Goal: Check status: Check status

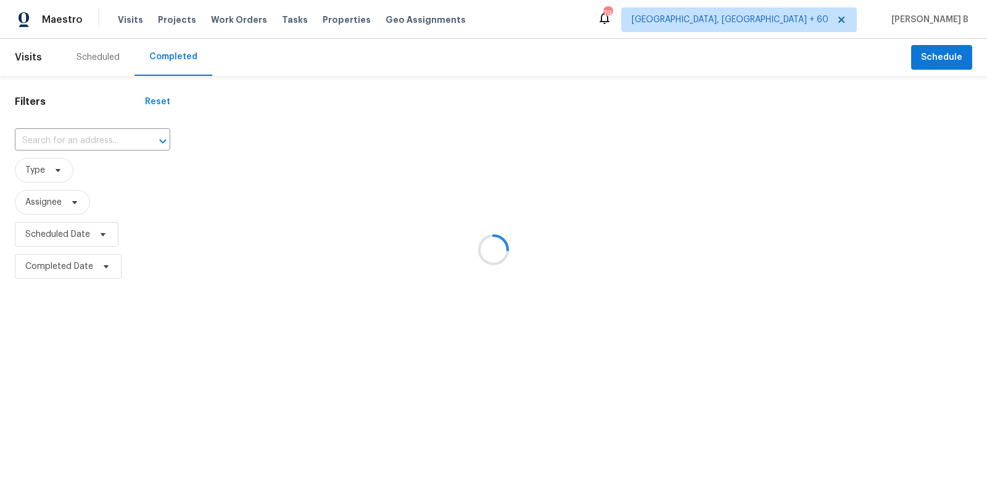
click at [112, 143] on div at bounding box center [493, 249] width 987 height 499
click at [141, 141] on div at bounding box center [493, 249] width 987 height 499
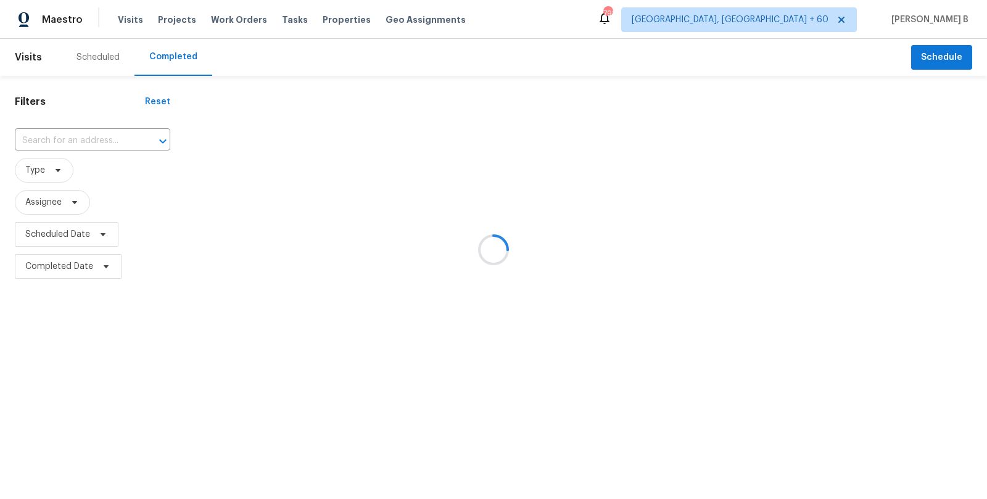
click at [70, 138] on div at bounding box center [493, 249] width 987 height 499
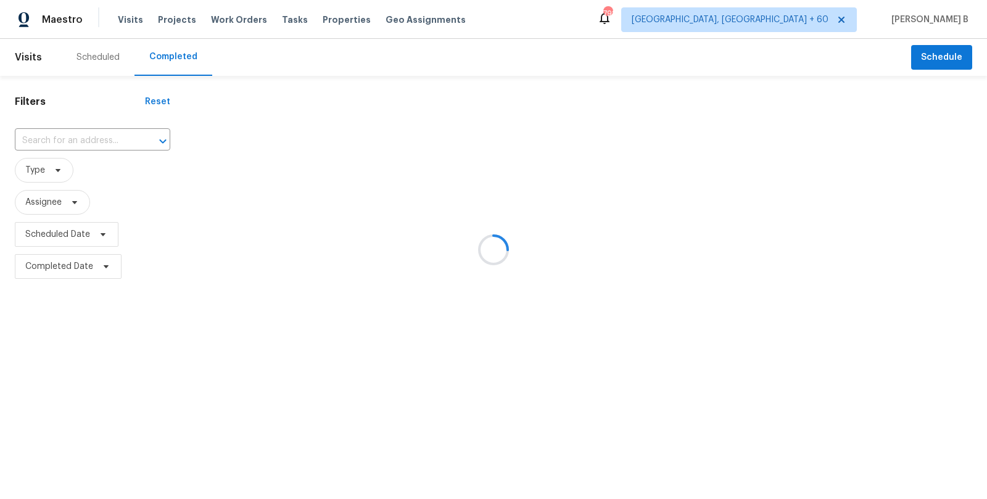
click at [80, 130] on div at bounding box center [493, 249] width 987 height 499
click at [98, 148] on div at bounding box center [493, 249] width 987 height 499
click at [118, 148] on div at bounding box center [493, 249] width 987 height 499
click at [56, 137] on div at bounding box center [493, 249] width 987 height 499
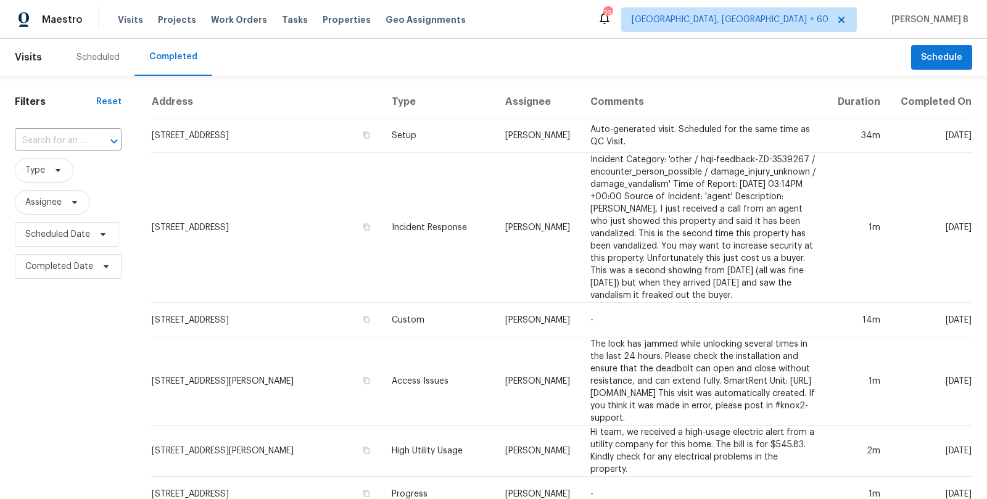
click at [56, 137] on input "text" at bounding box center [51, 140] width 72 height 19
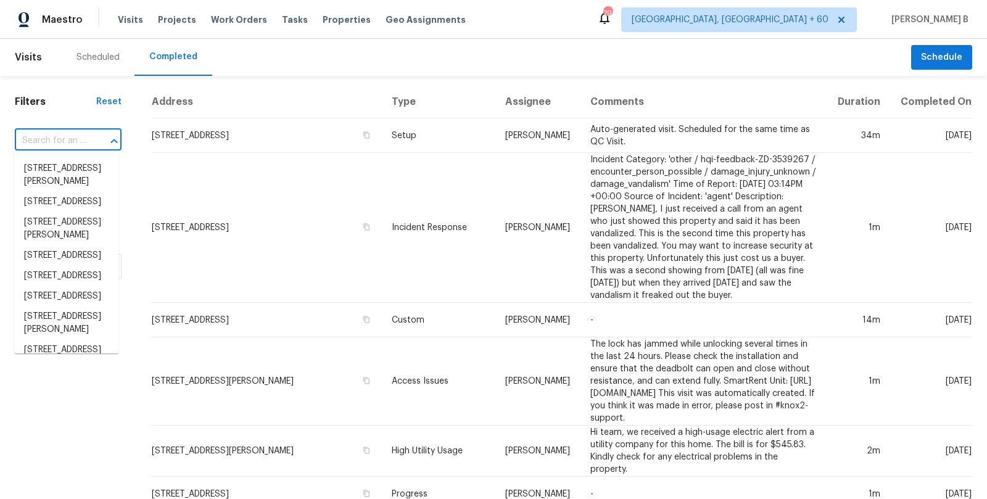
paste input "[STREET_ADDRESS][US_STATE]"
type input "[STREET_ADDRESS][US_STATE]"
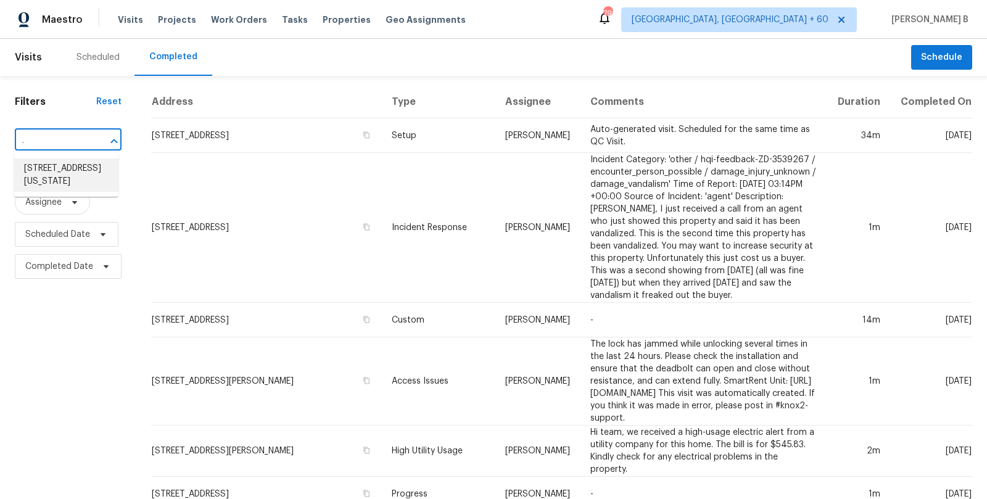
click at [60, 162] on li "[STREET_ADDRESS][US_STATE]" at bounding box center [66, 175] width 104 height 33
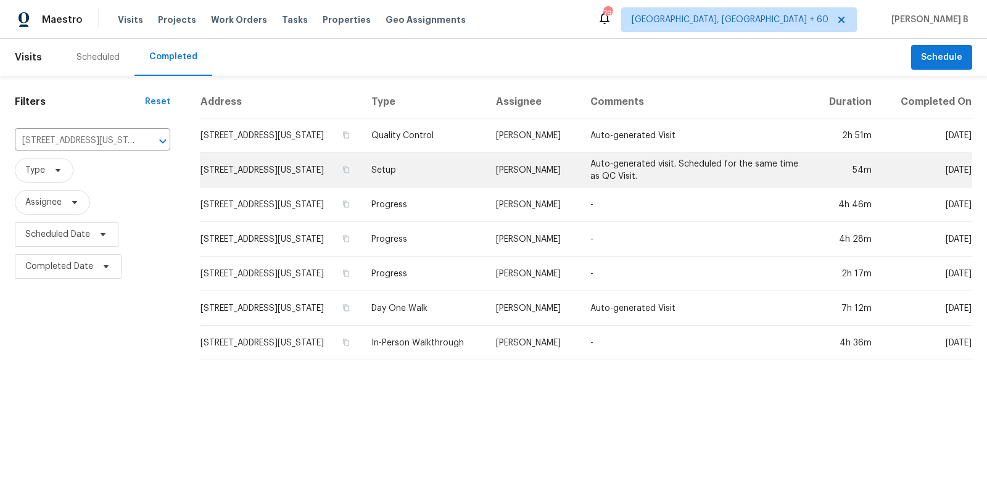
click at [487, 178] on td "Setup" at bounding box center [423, 170] width 125 height 35
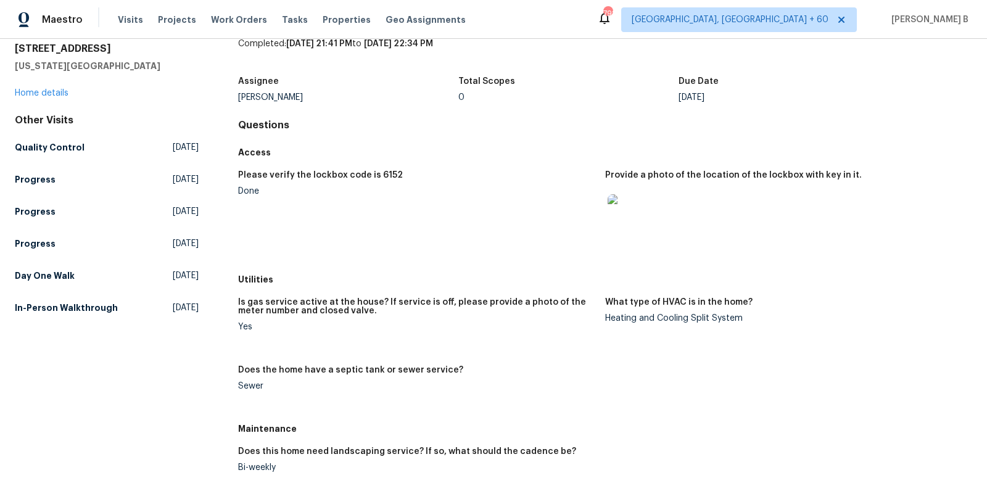
scroll to position [46, 0]
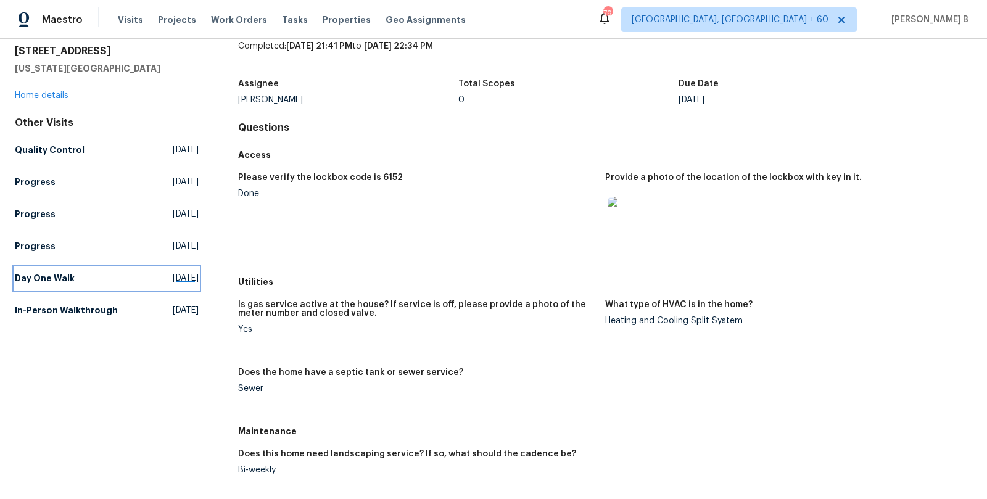
click at [86, 268] on link "Day One Walk [DATE]" at bounding box center [107, 278] width 184 height 22
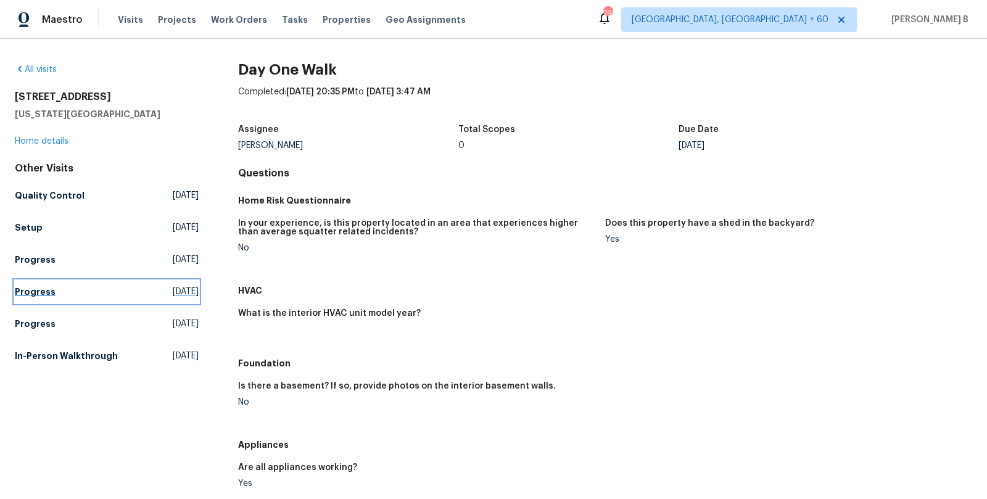
click at [40, 288] on h5 "Progress" at bounding box center [35, 292] width 41 height 12
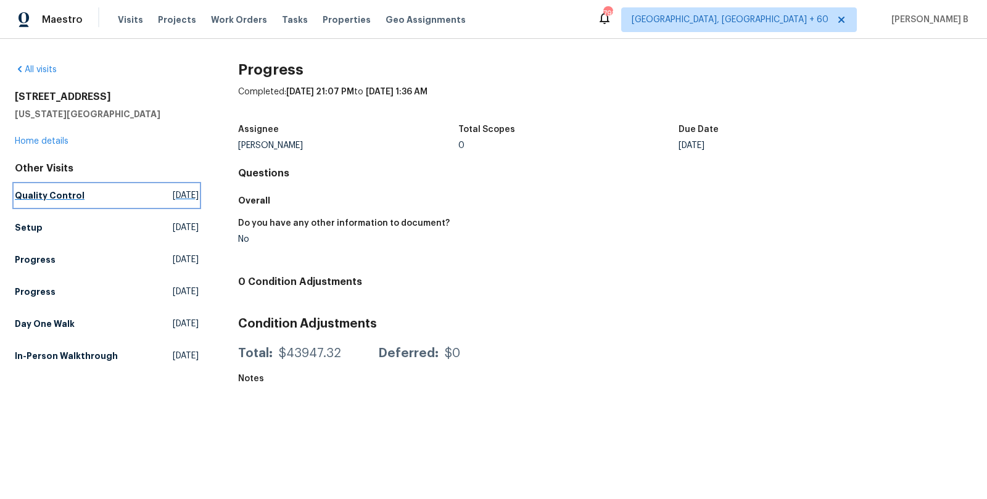
click at [173, 200] on span "[DATE]" at bounding box center [186, 195] width 26 height 12
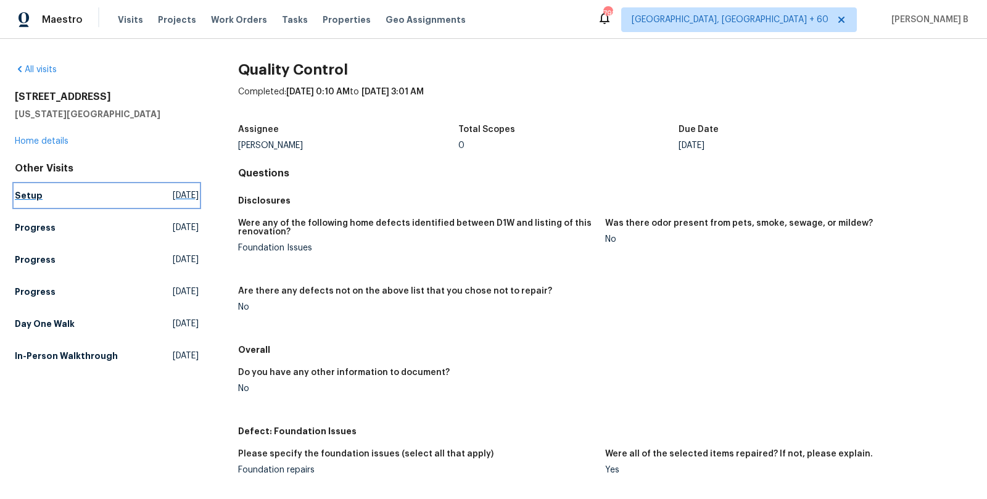
click at [173, 192] on span "[DATE]" at bounding box center [186, 195] width 26 height 12
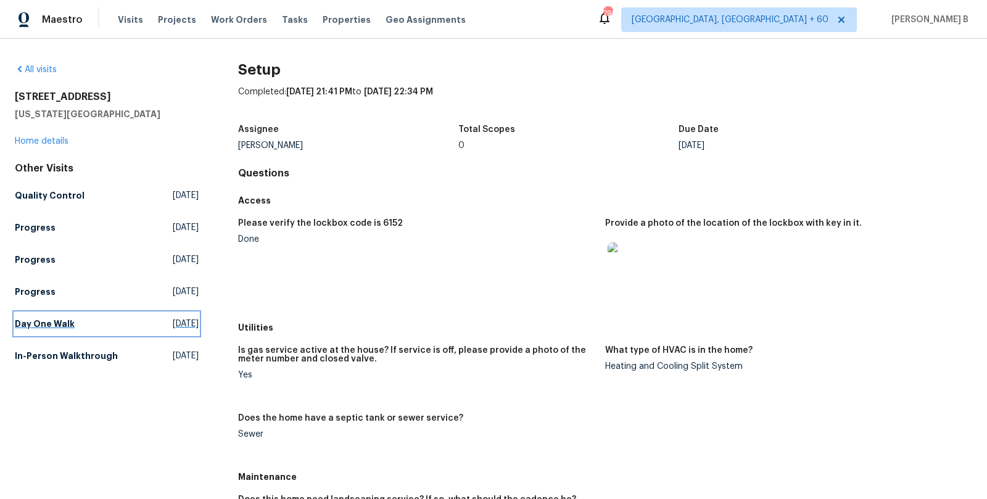
click at [60, 323] on h5 "Day One Walk" at bounding box center [45, 324] width 60 height 12
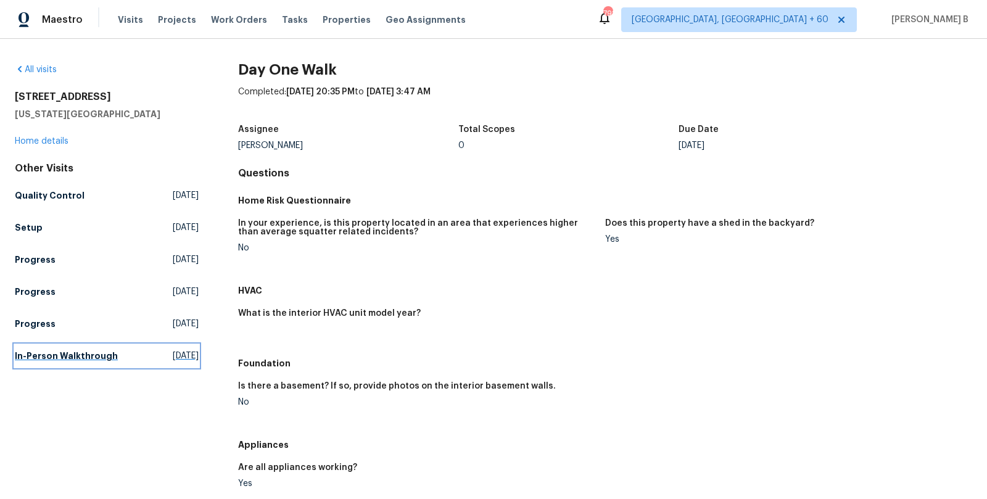
click at [120, 349] on link "In-Person Walkthrough [DATE]" at bounding box center [107, 356] width 184 height 22
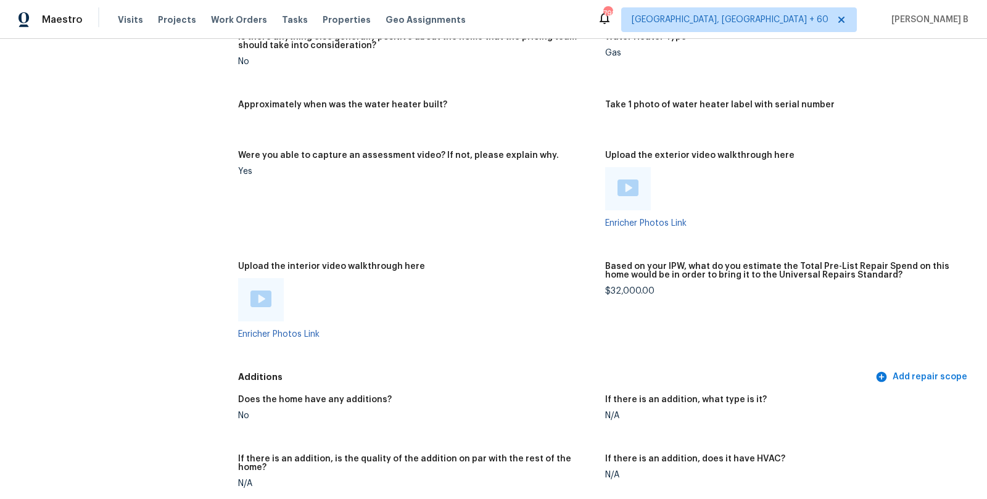
scroll to position [1741, 0]
